Goal: Transaction & Acquisition: Purchase product/service

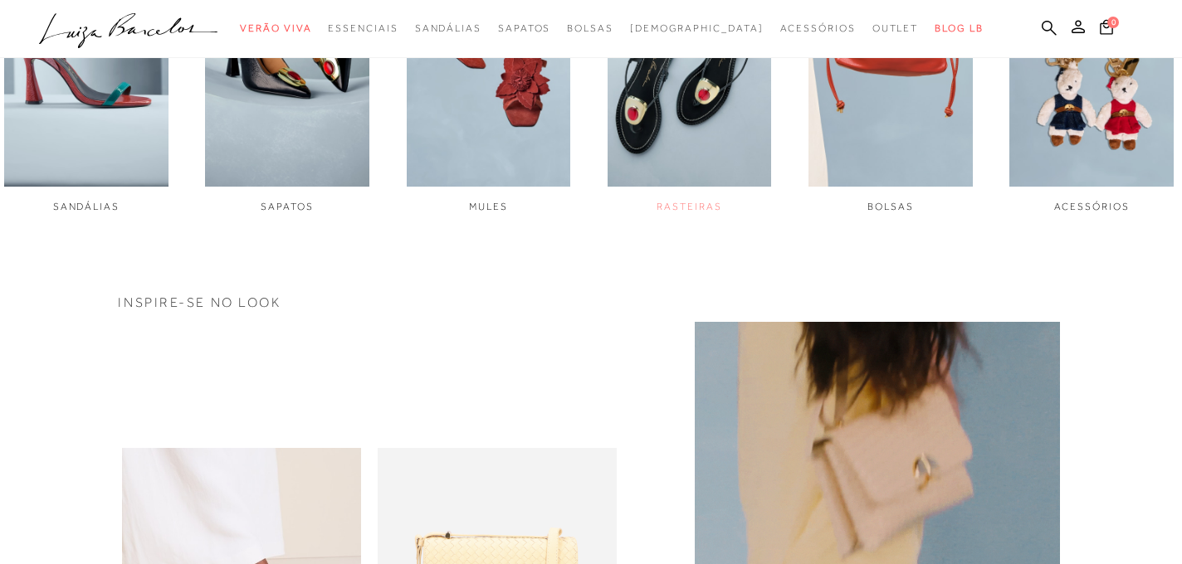
scroll to position [607, 0]
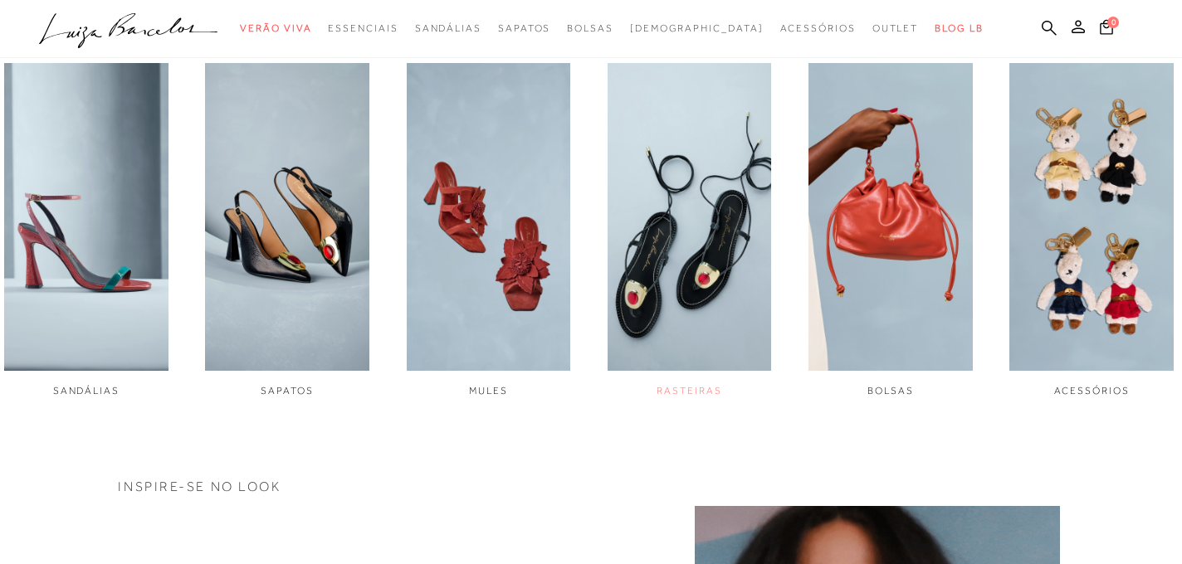
click at [668, 285] on img "4 / 6" at bounding box center [689, 216] width 164 height 307
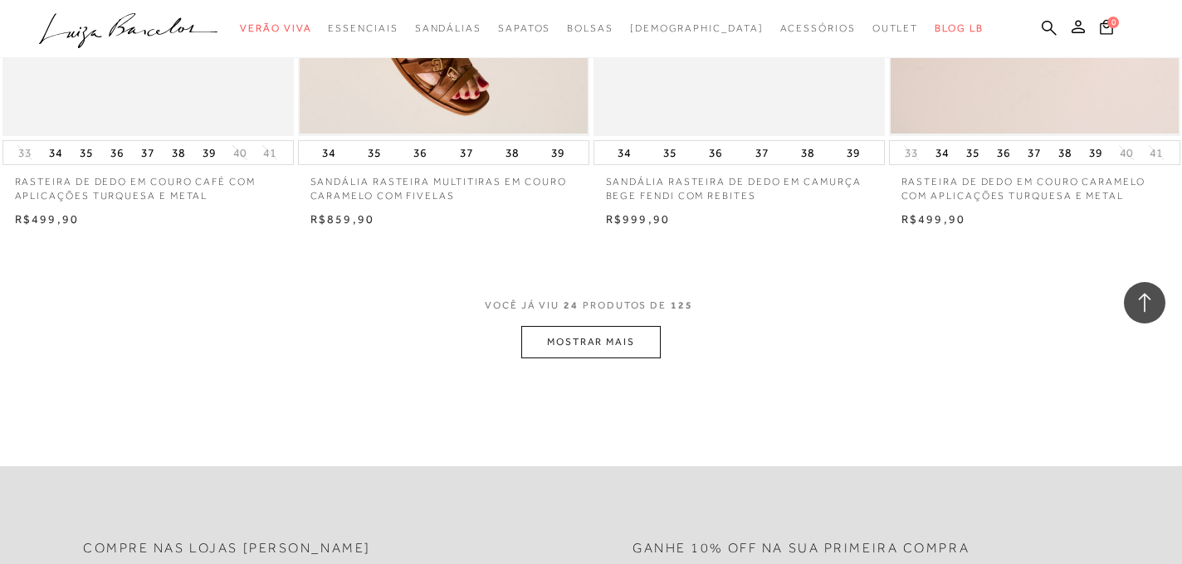
scroll to position [3216, 0]
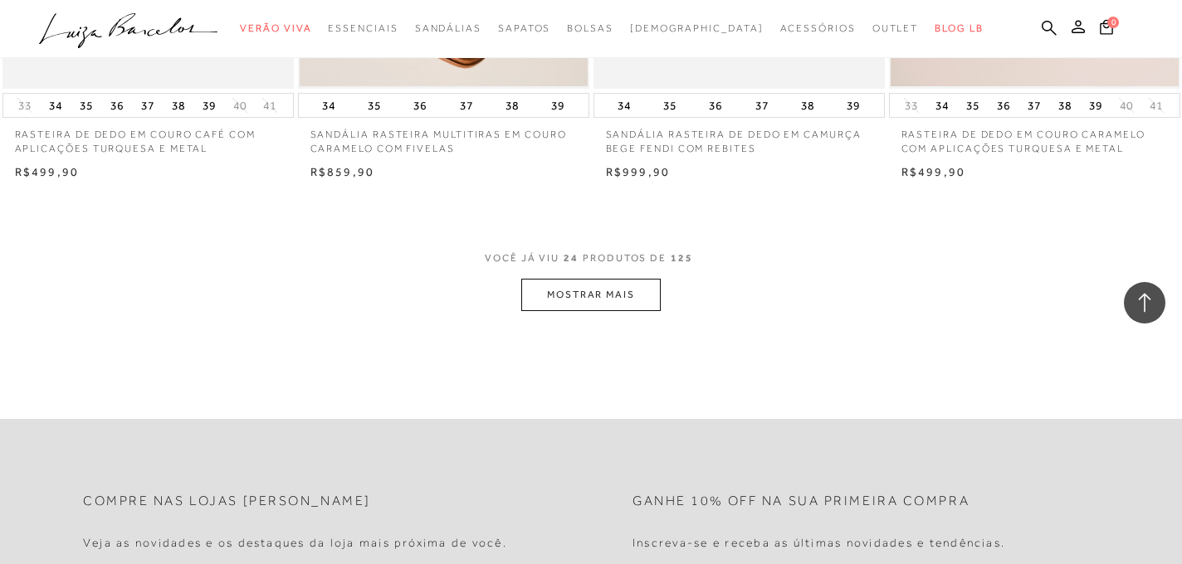
click at [603, 294] on button "MOSTRAR MAIS" at bounding box center [590, 295] width 139 height 32
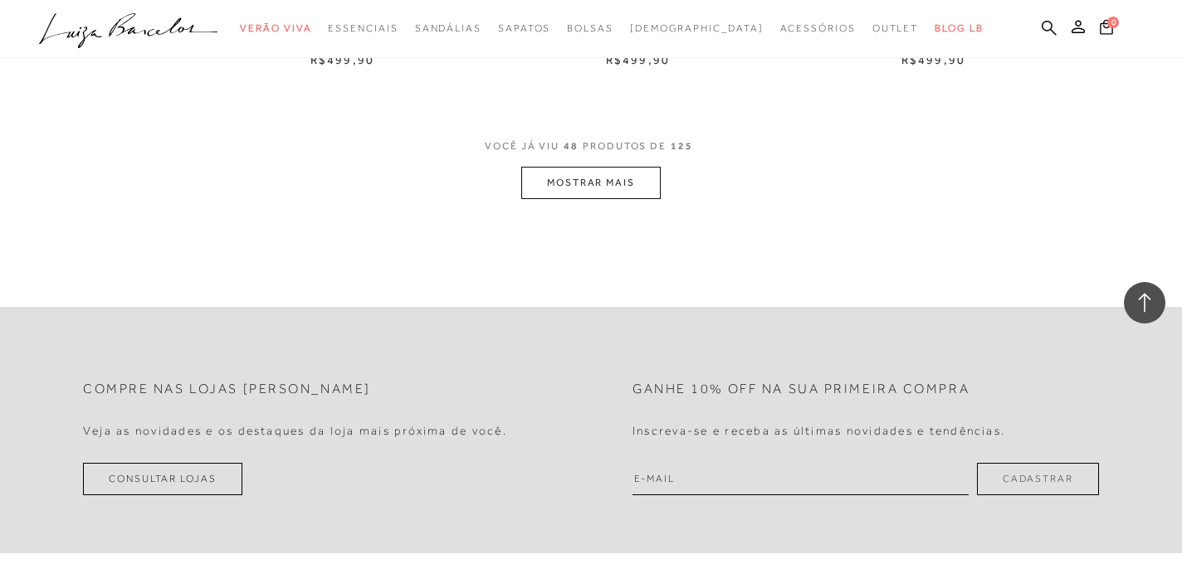
scroll to position [6626, 0]
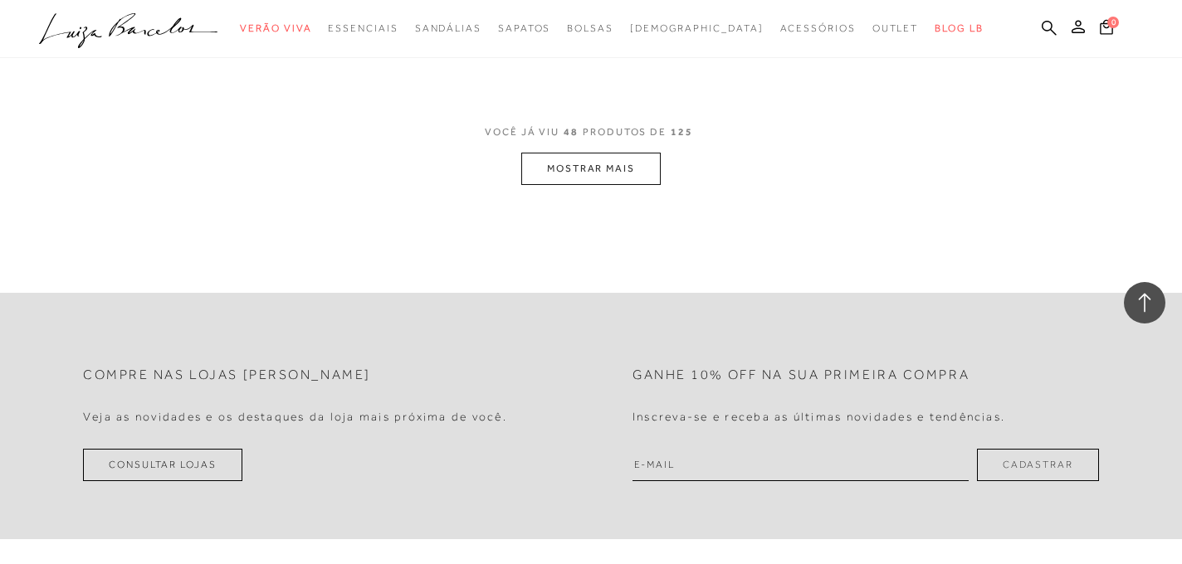
click at [599, 168] on button "MOSTRAR MAIS" at bounding box center [590, 169] width 139 height 32
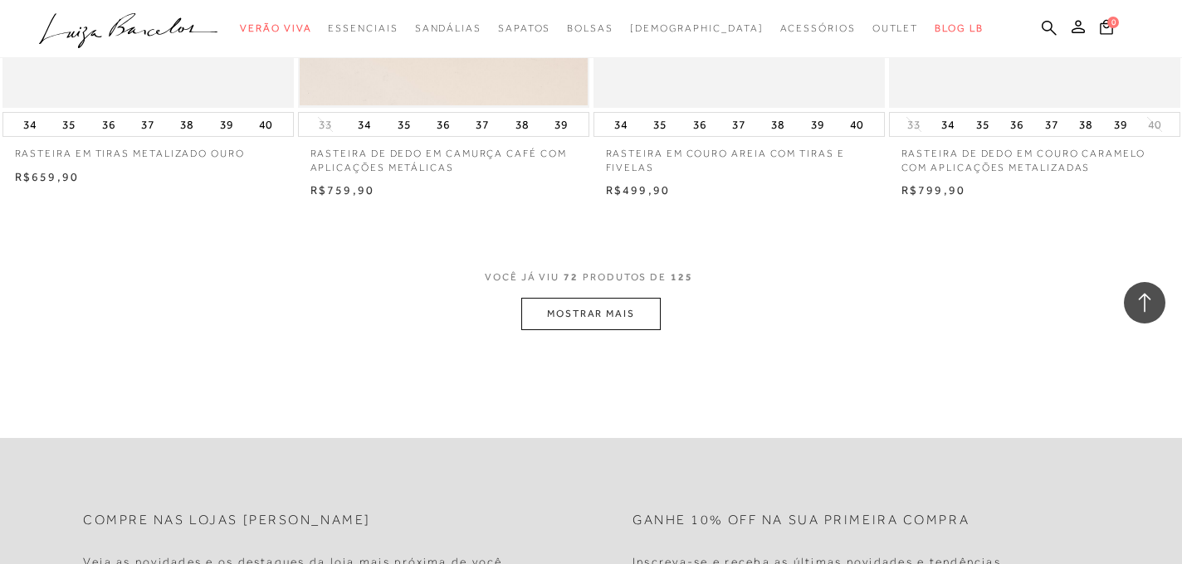
scroll to position [9892, 0]
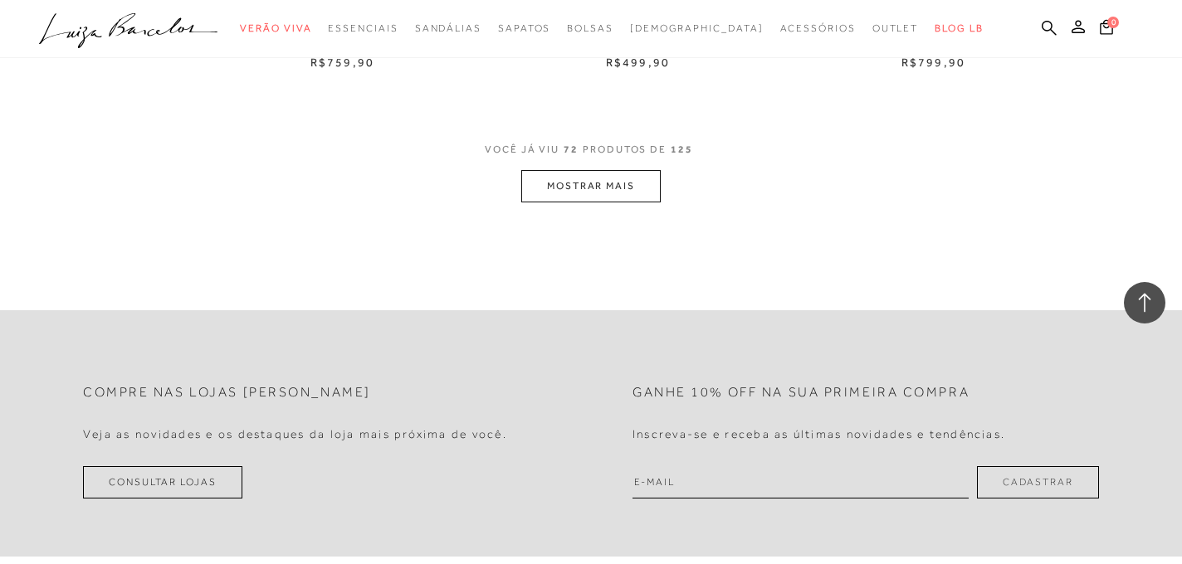
click at [603, 182] on button "MOSTRAR MAIS" at bounding box center [590, 186] width 139 height 32
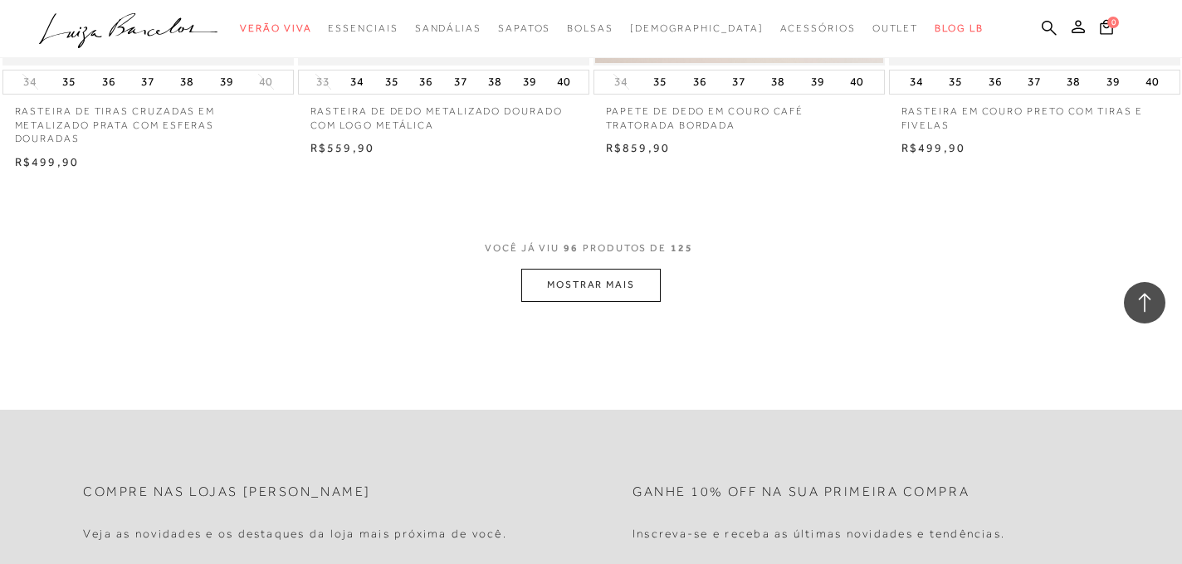
scroll to position [13096, 0]
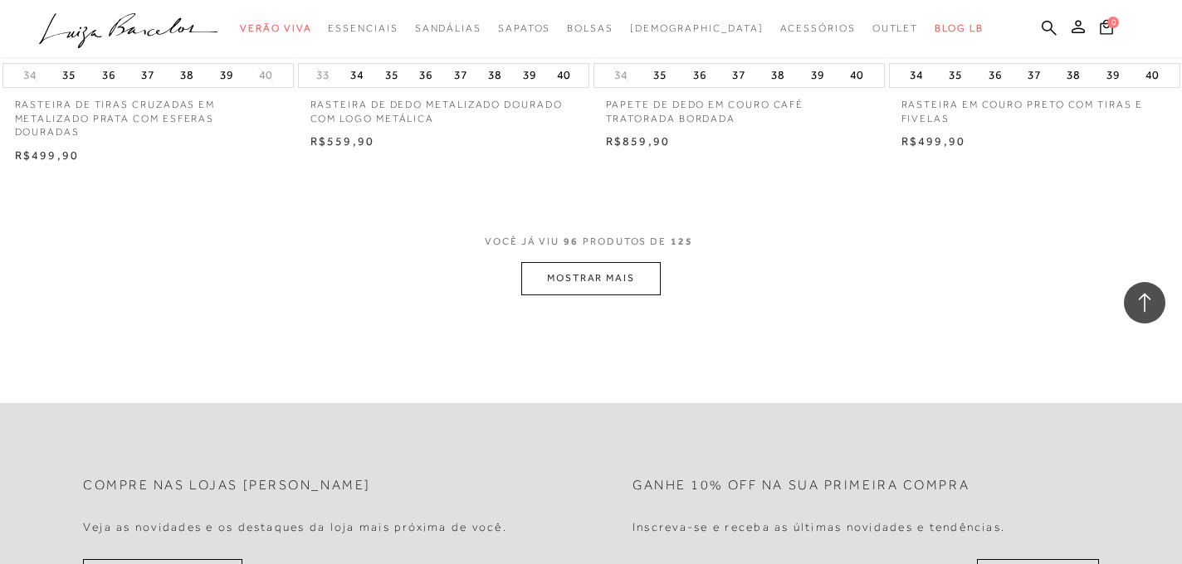
click at [592, 283] on button "MOSTRAR MAIS" at bounding box center [590, 278] width 139 height 32
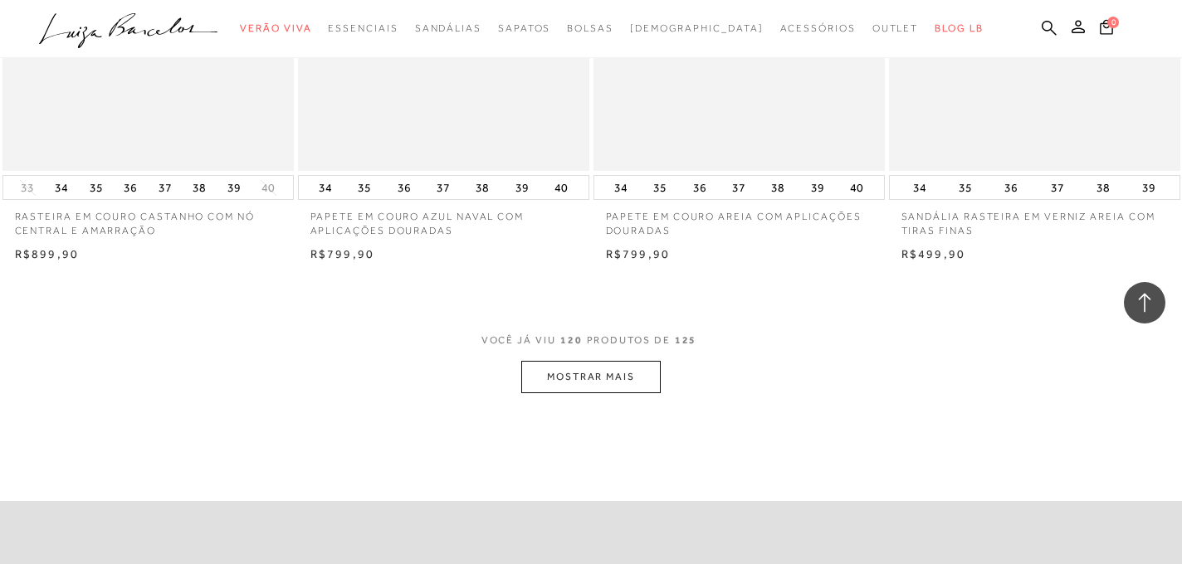
scroll to position [16300, 0]
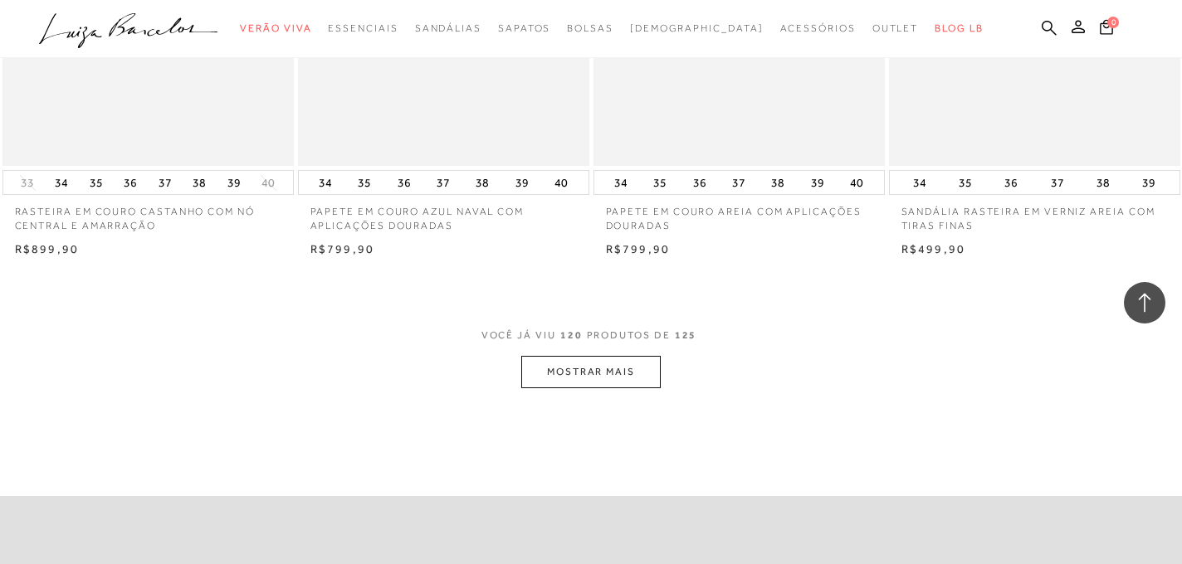
click at [588, 357] on button "MOSTRAR MAIS" at bounding box center [590, 372] width 139 height 32
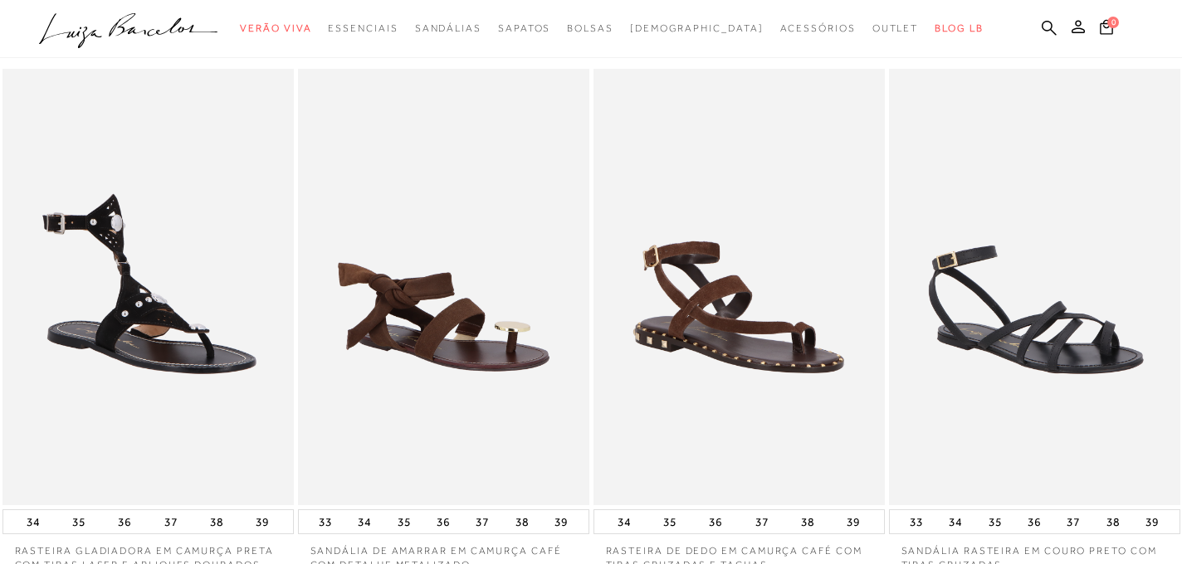
scroll to position [0, 0]
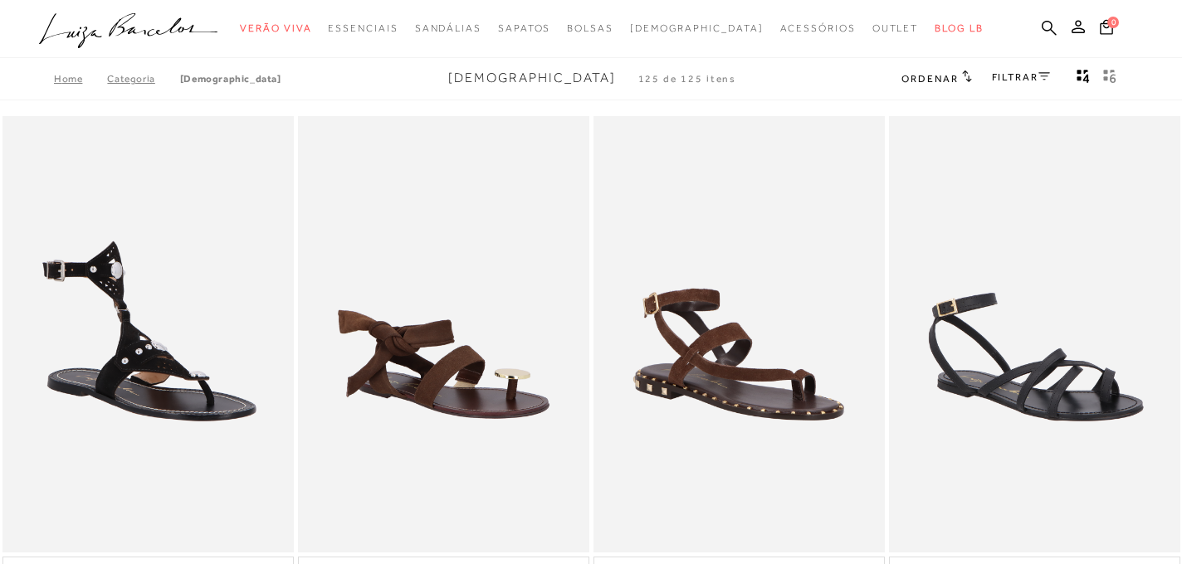
click at [149, 80] on link "Categoria" at bounding box center [143, 79] width 72 height 12
click at [138, 79] on link "Categoria" at bounding box center [143, 79] width 72 height 12
click at [59, 81] on link "Home" at bounding box center [80, 79] width 53 height 12
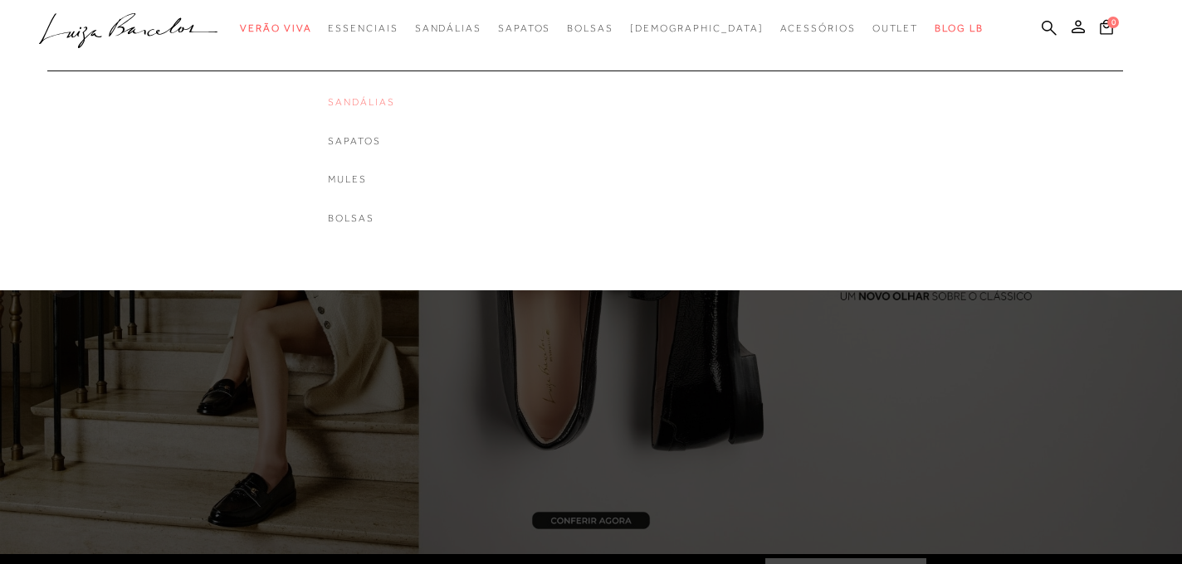
click at [394, 99] on link "Sandálias" at bounding box center [361, 102] width 66 height 14
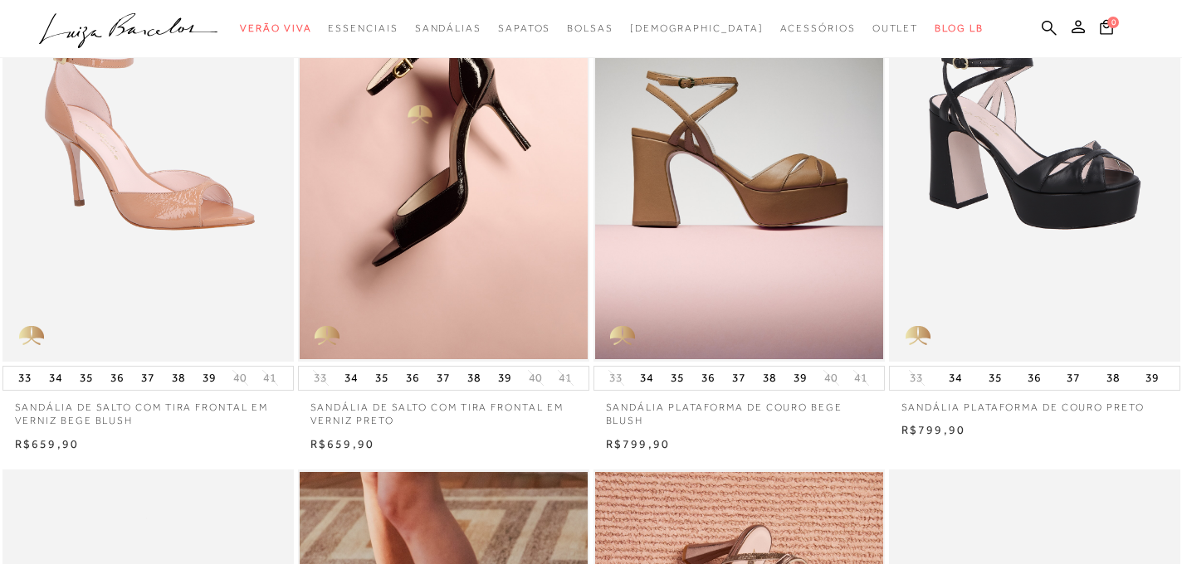
scroll to position [638, 0]
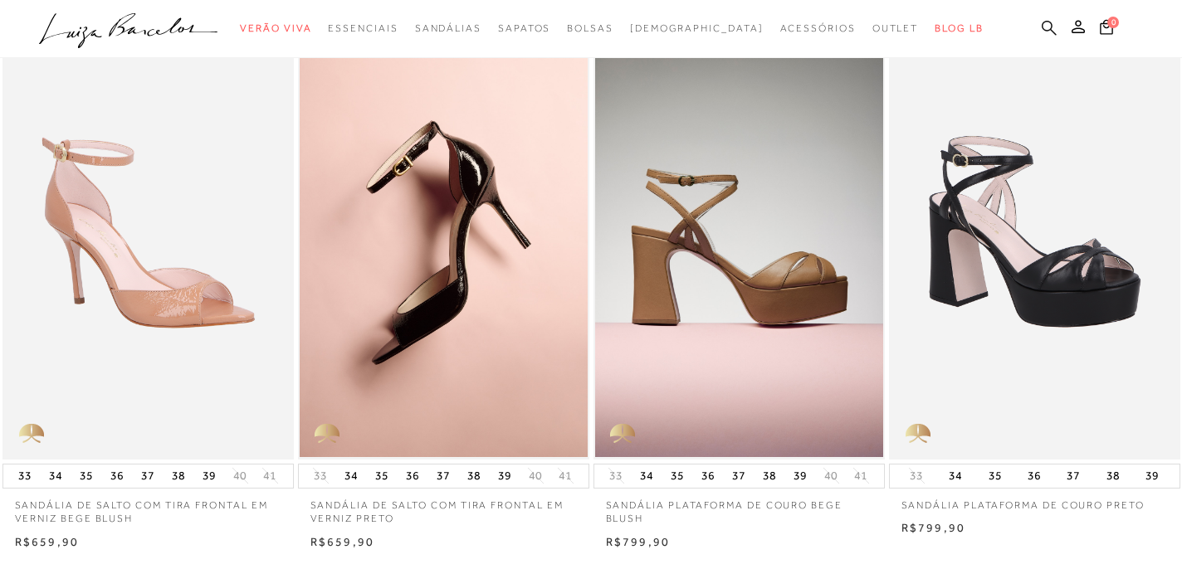
click at [1047, 27] on icon at bounding box center [1048, 28] width 15 height 16
click at [1050, 20] on icon at bounding box center [1048, 28] width 15 height 16
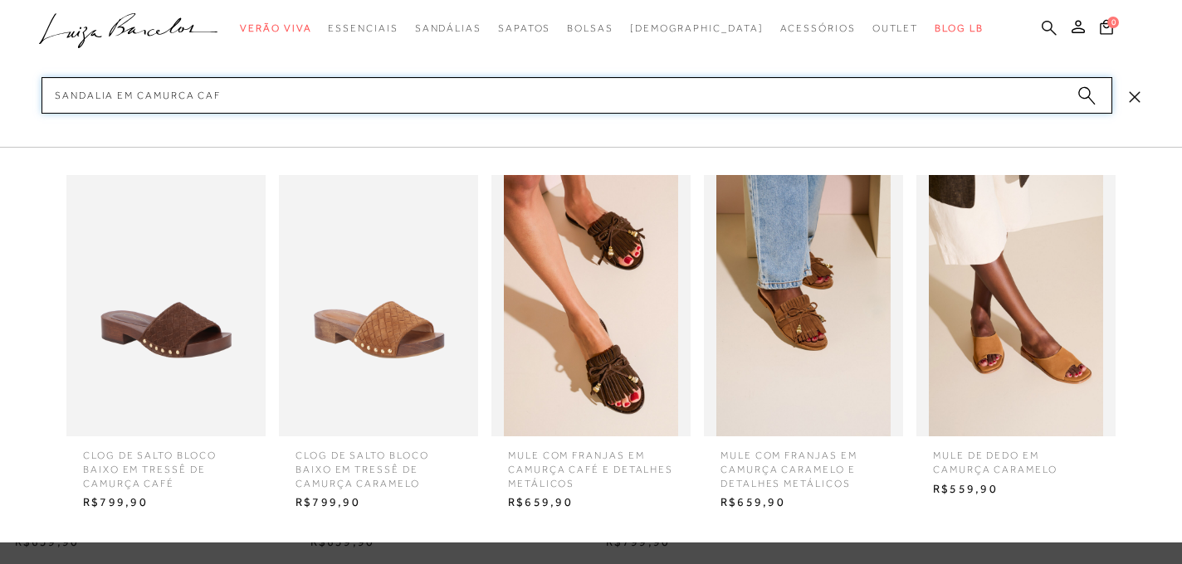
type input "sandalia em camurca cafe"
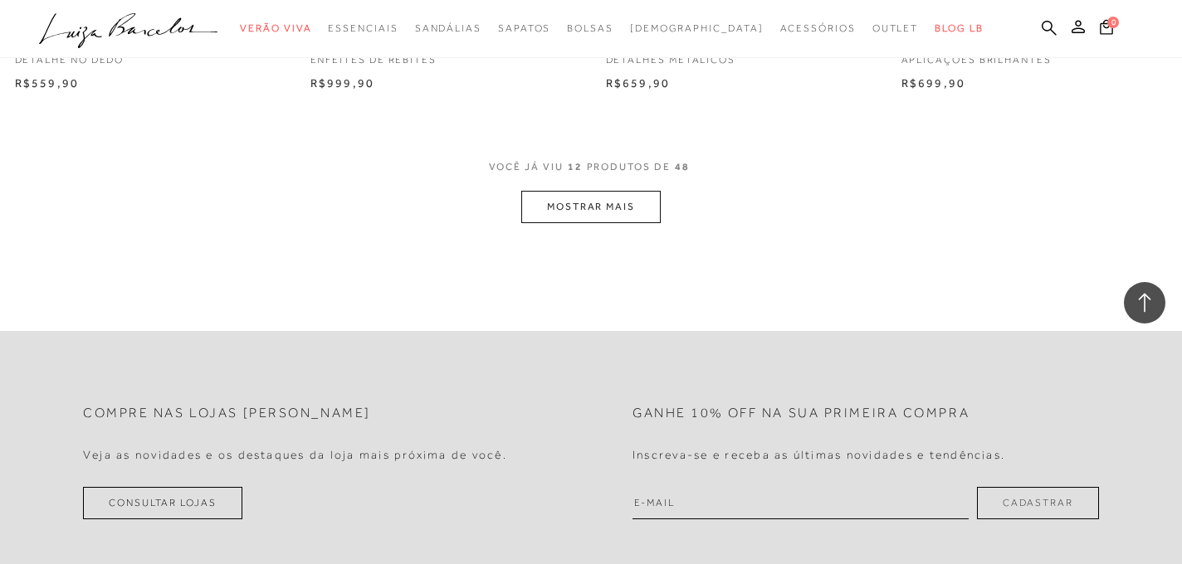
scroll to position [1686, 0]
click at [626, 209] on button "MOSTRAR MAIS" at bounding box center [590, 210] width 139 height 32
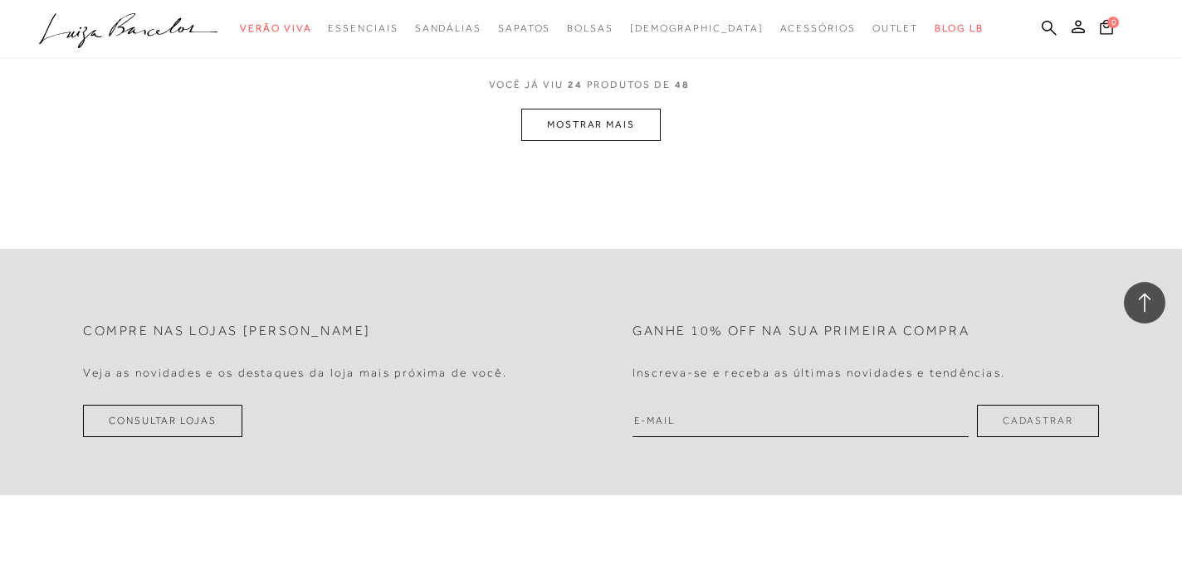
scroll to position [3463, 0]
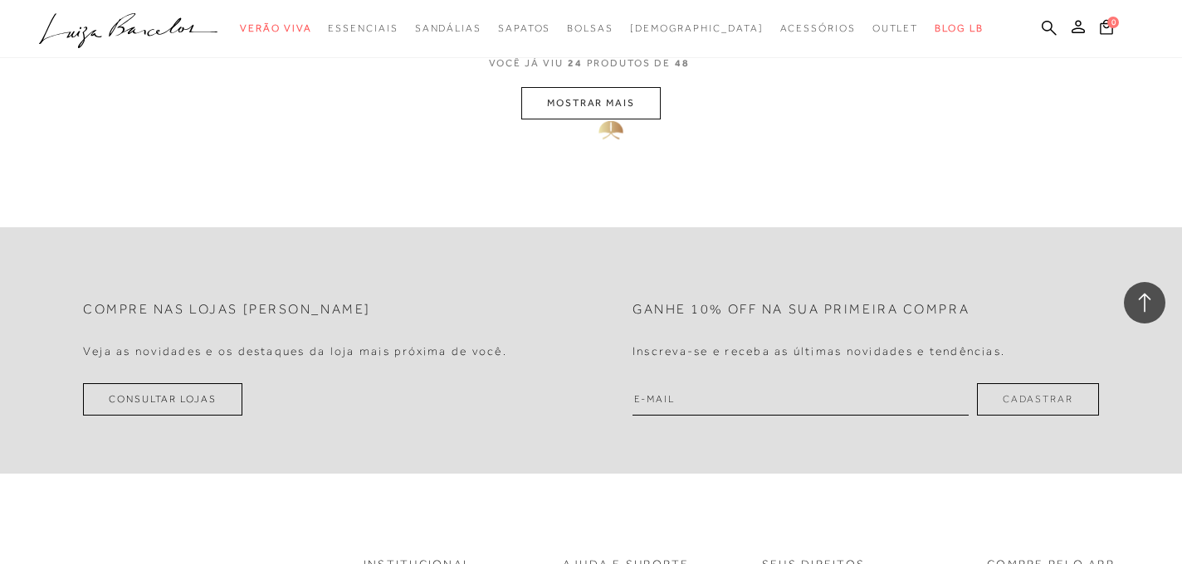
click at [596, 103] on button "MOSTRAR MAIS" at bounding box center [590, 103] width 139 height 32
click at [582, 100] on button "MOSTRAR MAIS" at bounding box center [590, 103] width 139 height 32
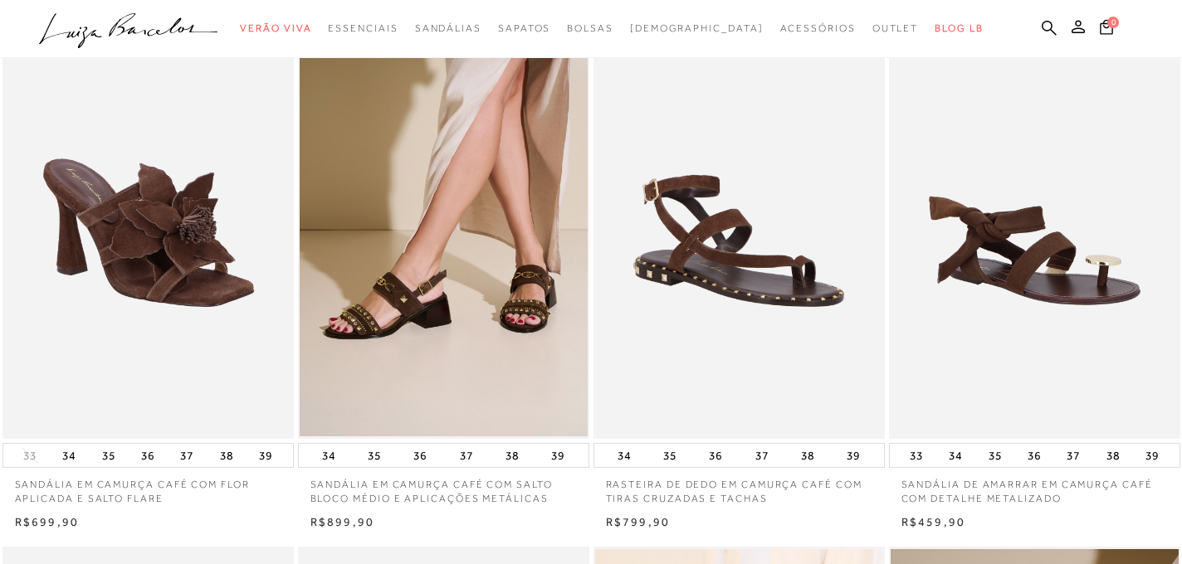
scroll to position [0, 0]
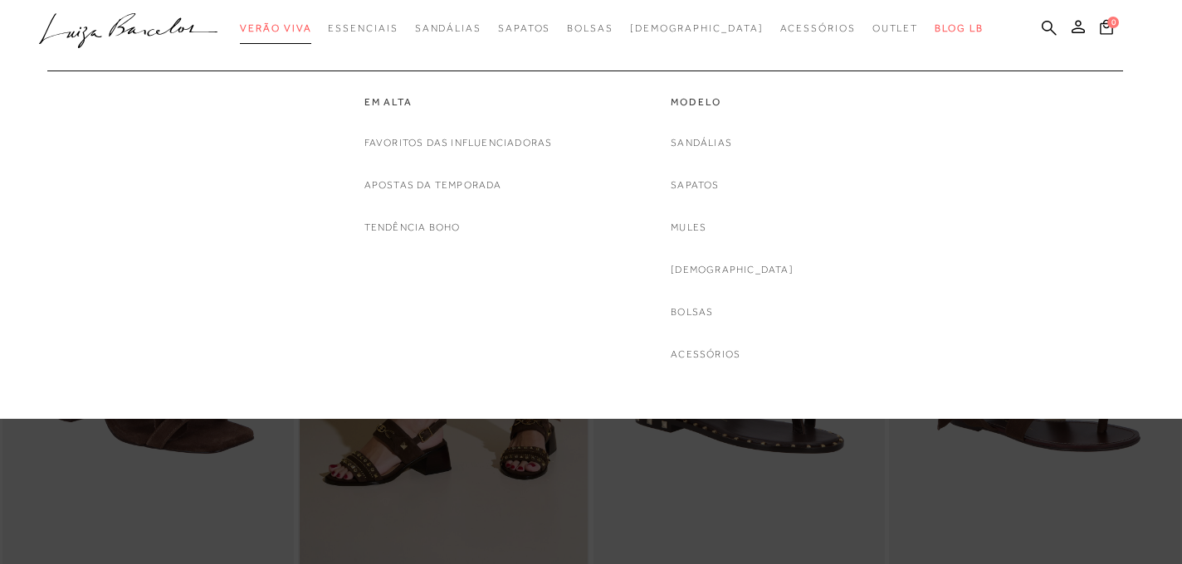
click at [311, 29] on span "Verão Viva" at bounding box center [275, 28] width 71 height 12
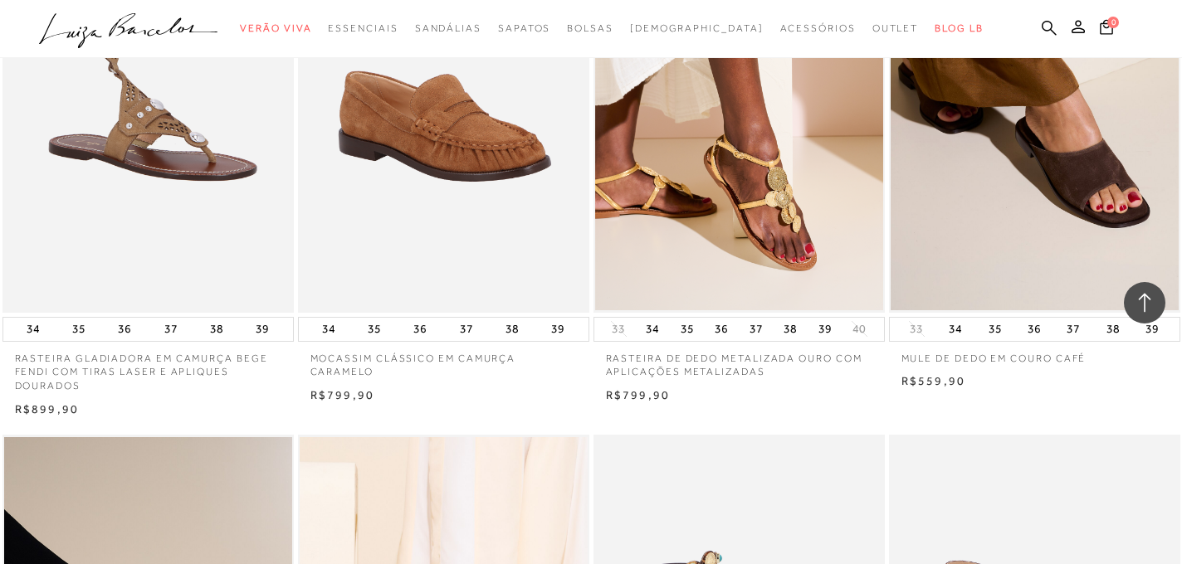
scroll to position [2433, 0]
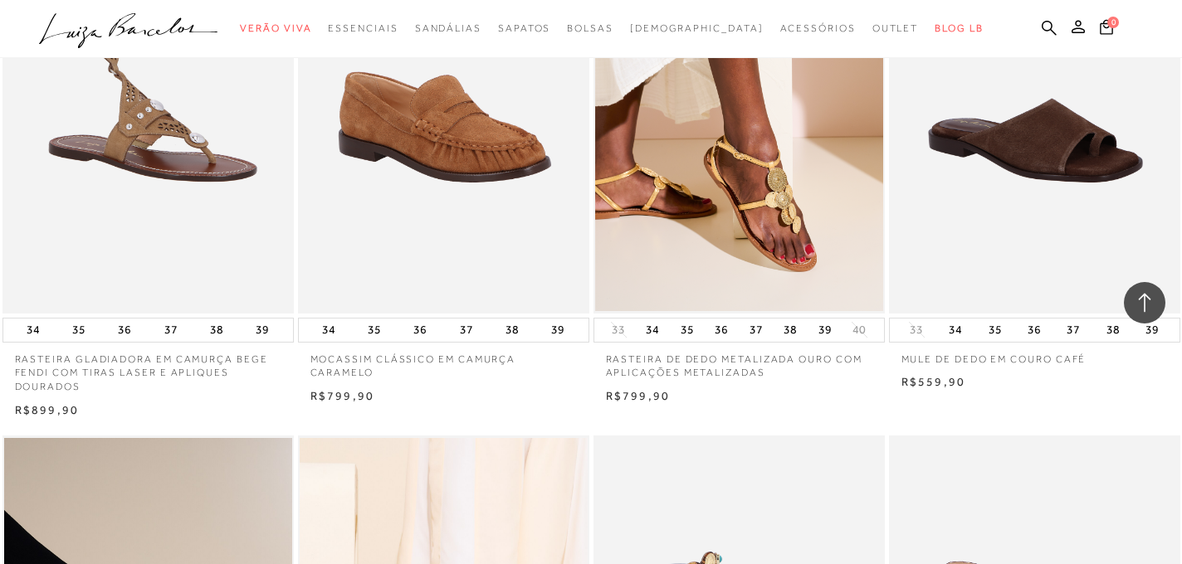
click at [1089, 154] on img at bounding box center [1035, 94] width 290 height 437
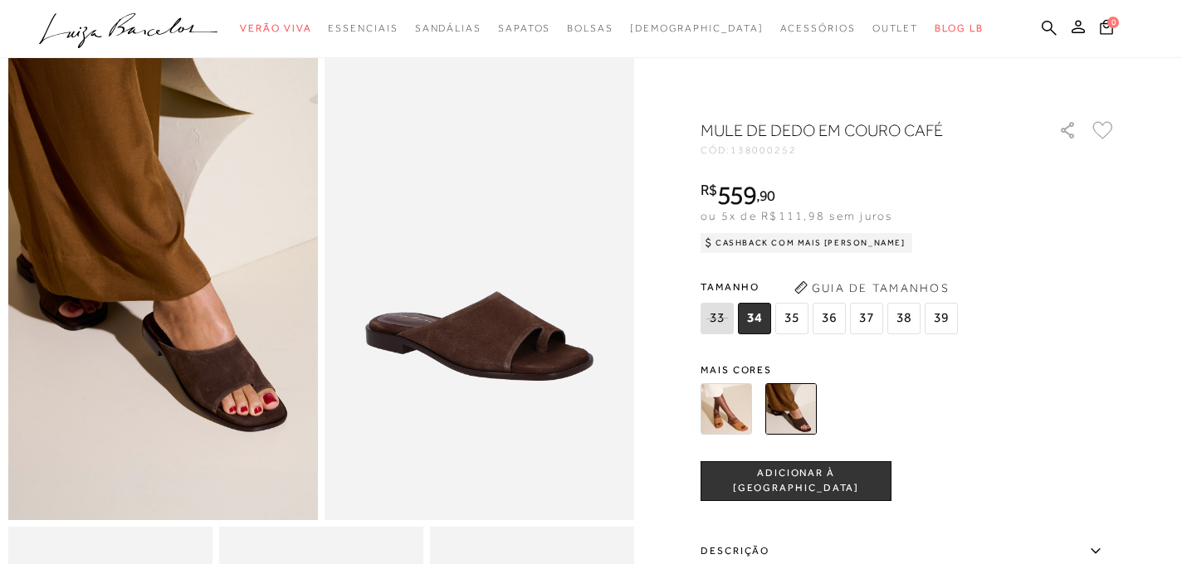
scroll to position [61, 0]
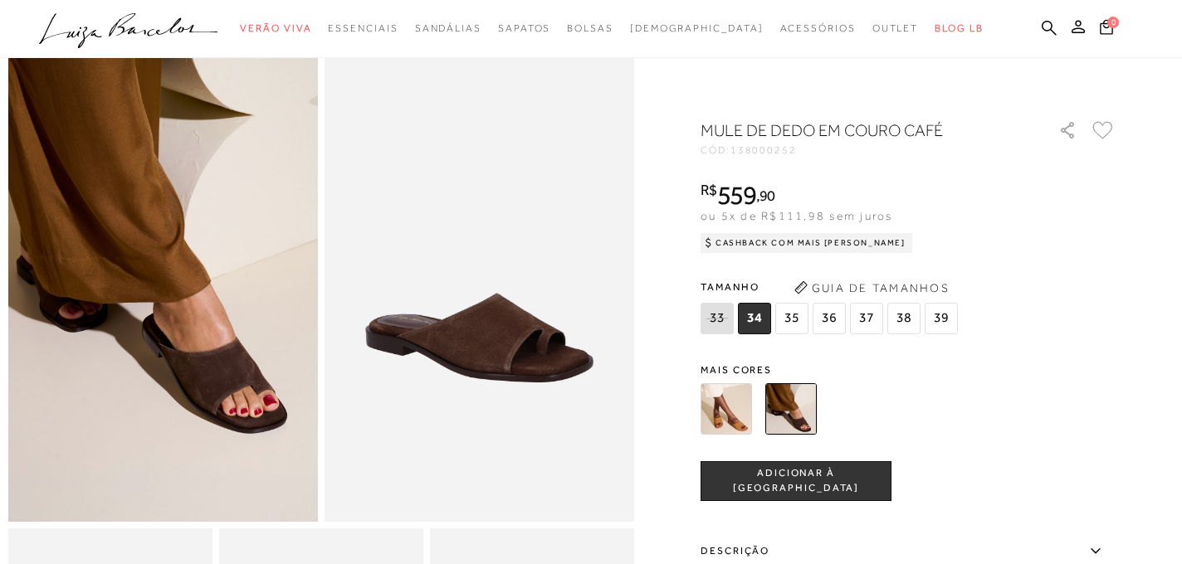
click at [902, 317] on span "38" at bounding box center [903, 319] width 33 height 32
click at [779, 487] on span "ADICIONAR À SACOLA" at bounding box center [795, 480] width 189 height 29
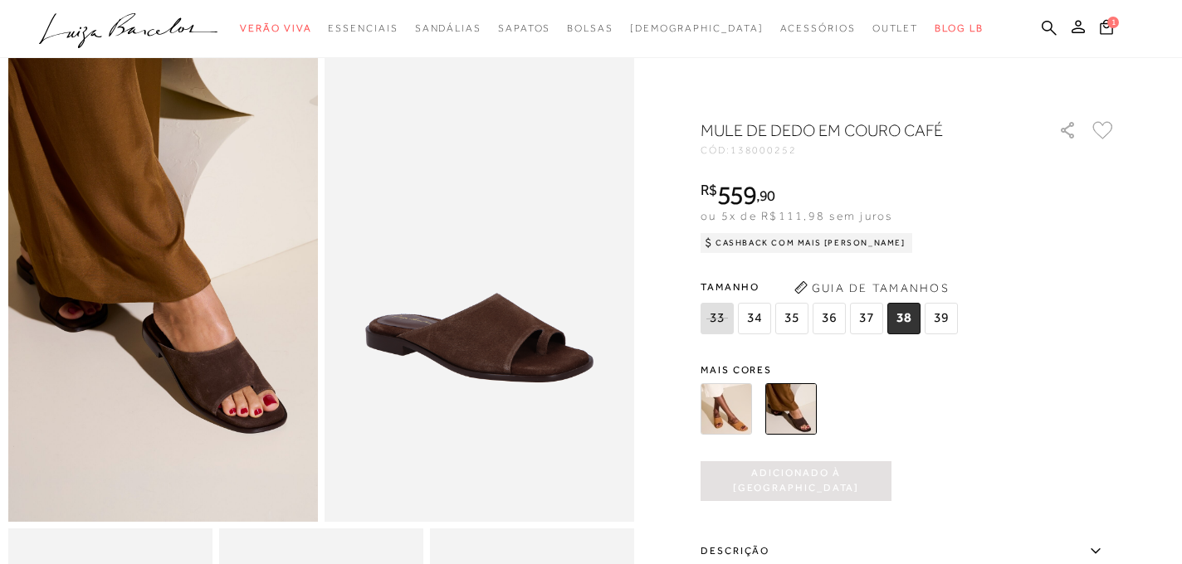
scroll to position [0, 0]
click at [1107, 28] on icon at bounding box center [1105, 26] width 13 height 15
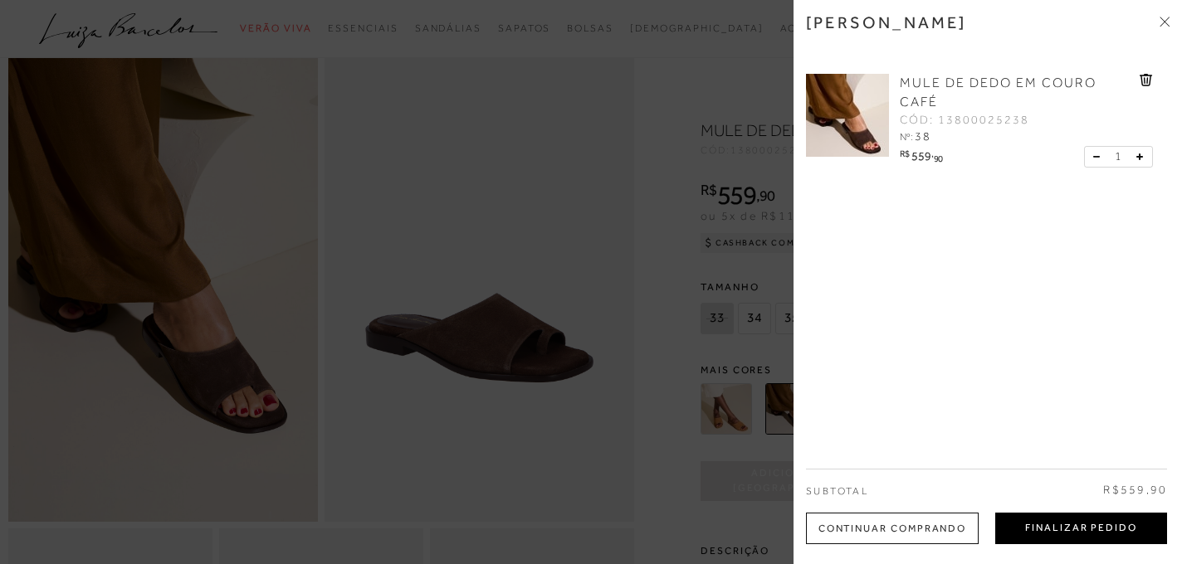
click at [1069, 534] on button "Finalizar Pedido" at bounding box center [1081, 529] width 172 height 32
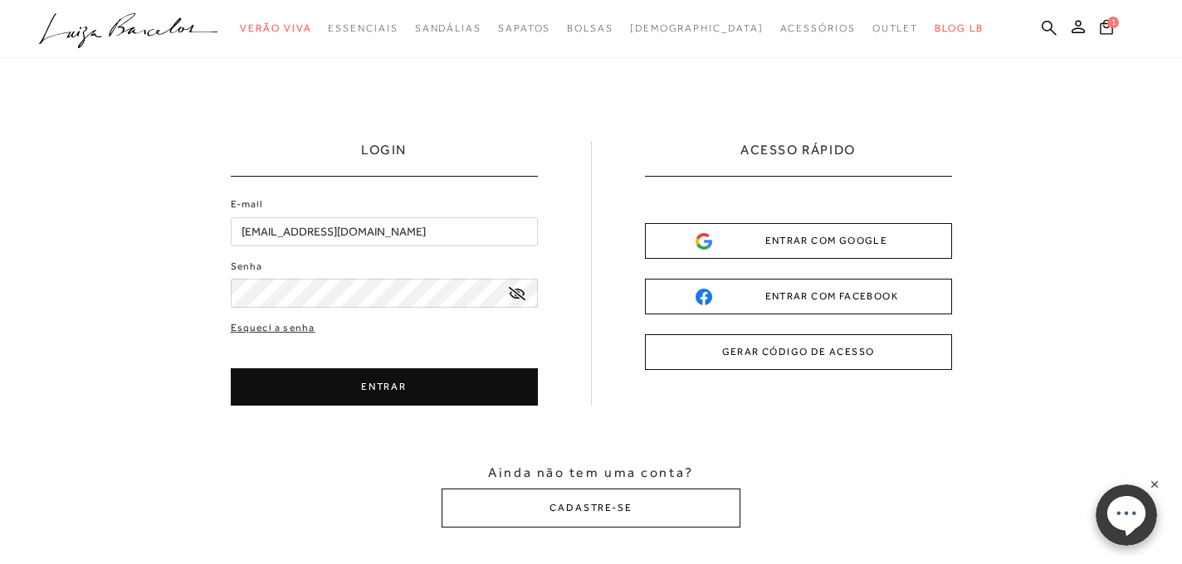
click at [431, 383] on button "ENTRAR" at bounding box center [384, 386] width 307 height 37
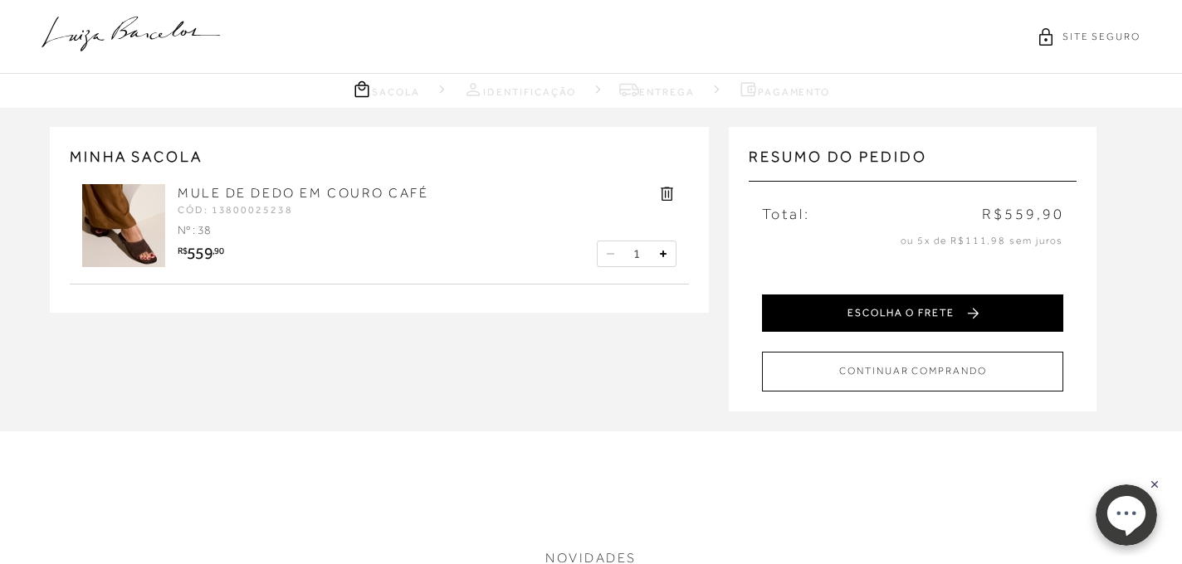
click at [949, 316] on button "ESCOLHA O FRETE" at bounding box center [912, 313] width 301 height 37
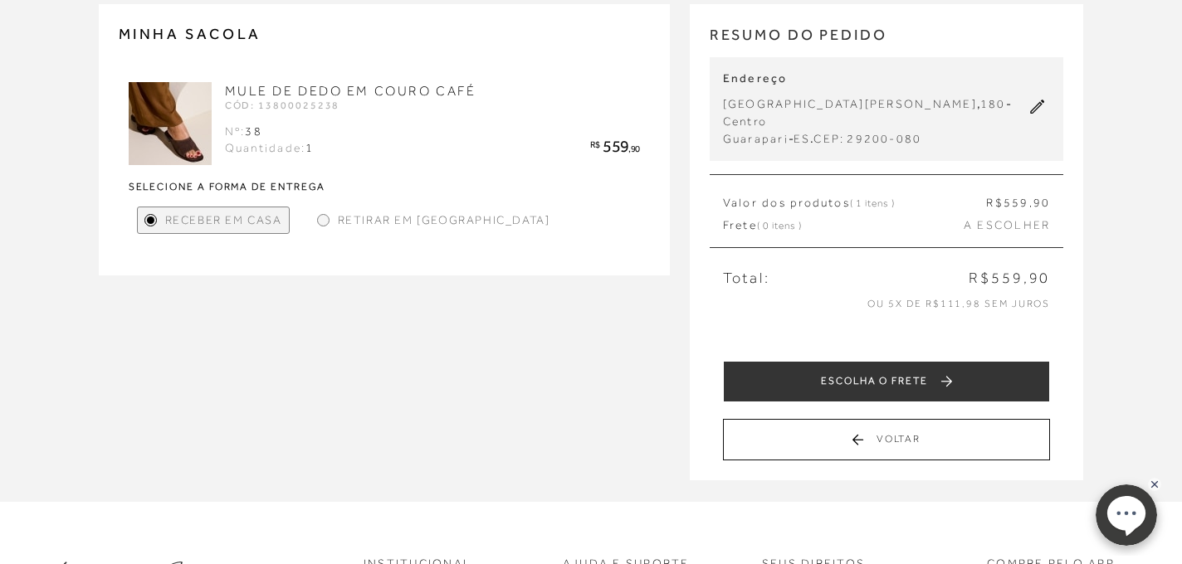
scroll to position [121, 0]
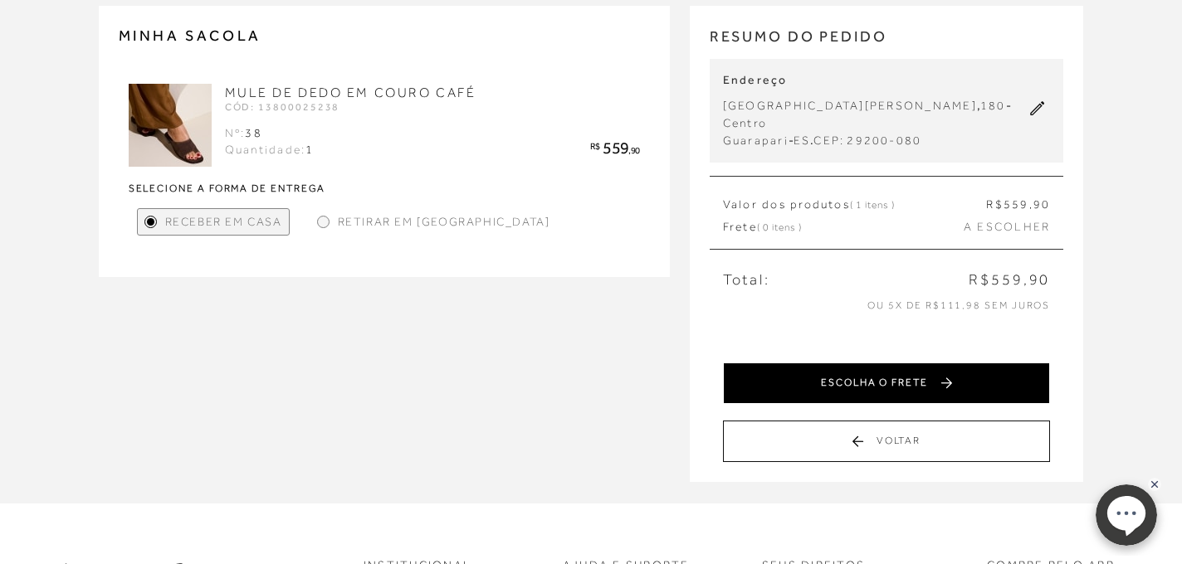
click at [915, 373] on button "ESCOLHA O FRETE" at bounding box center [887, 383] width 328 height 41
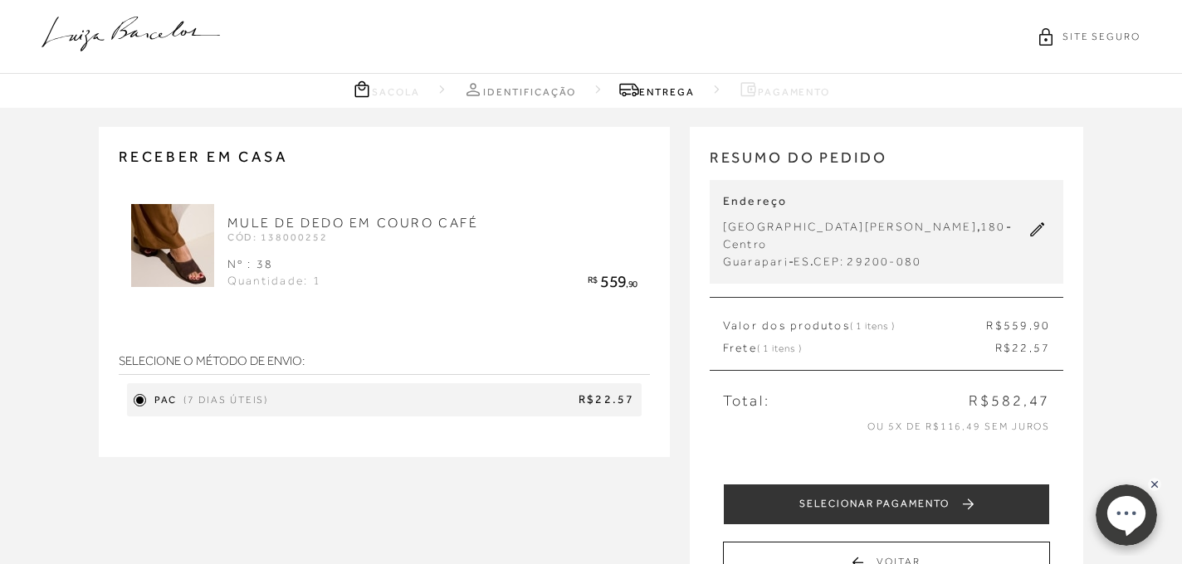
click at [1133, 514] on ellipse at bounding box center [1125, 512] width 38 height 35
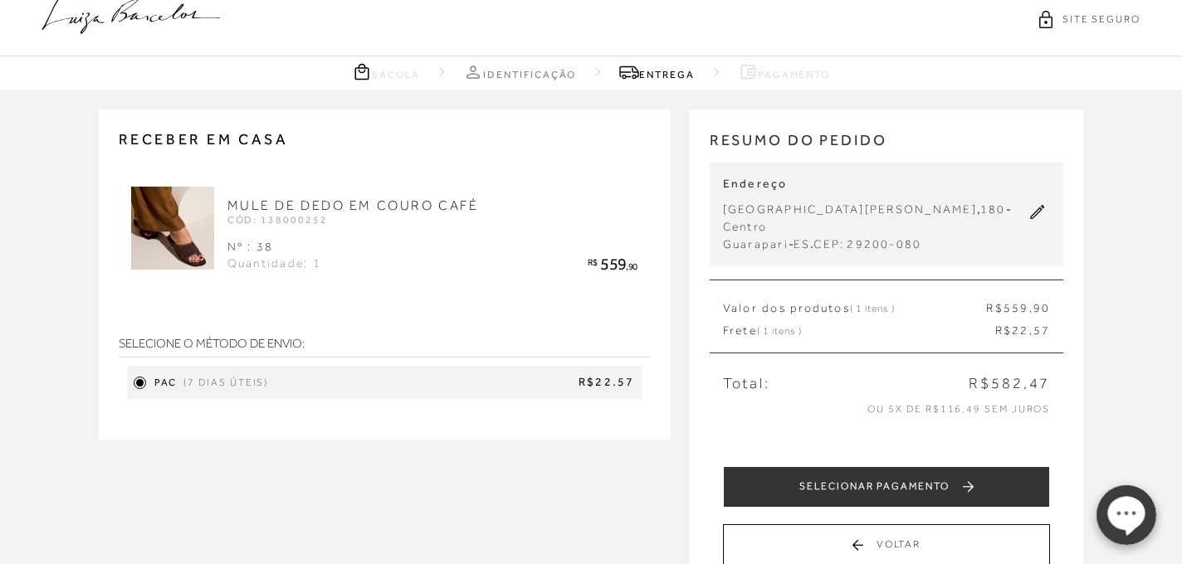
scroll to position [17, 0]
